Goal: Task Accomplishment & Management: Use online tool/utility

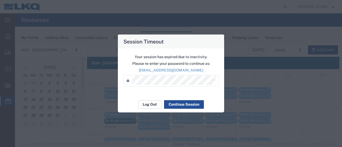
scroll to position [80, 0]
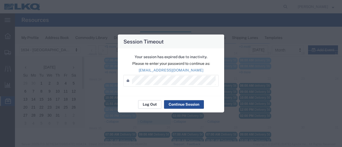
click at [151, 104] on button "Log Out" at bounding box center [149, 104] width 23 height 9
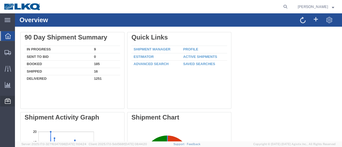
click at [18, 103] on span "Resources" at bounding box center [17, 101] width 4 height 11
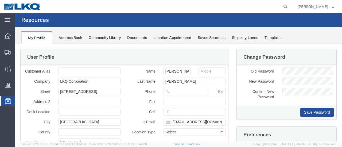
click at [0, 0] on span "Location Appointment" at bounding box center [0, 0] width 0 height 0
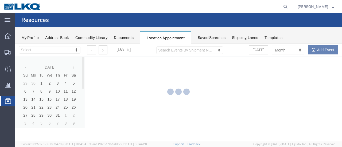
select select "28712"
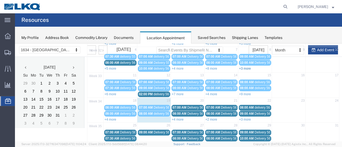
scroll to position [80, 0]
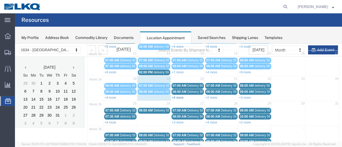
click at [177, 96] on link "+4 more" at bounding box center [178, 98] width 12 height 4
